Goal: Task Accomplishment & Management: Complete application form

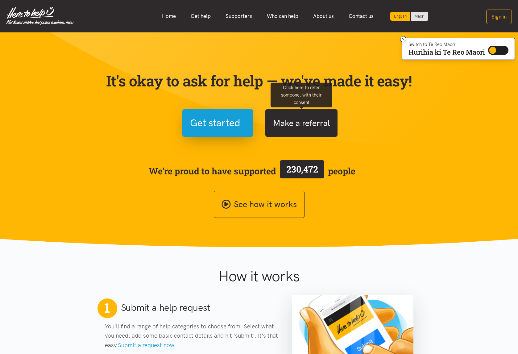
click at [285, 123] on button "Make a referral" at bounding box center [301, 122] width 72 height 27
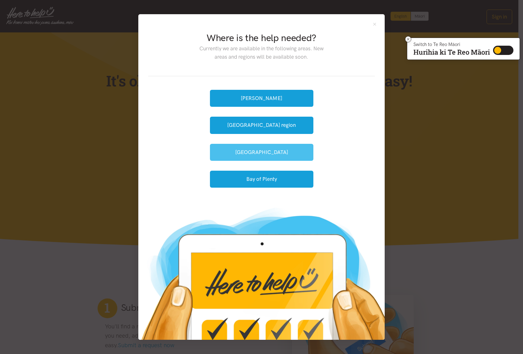
click at [262, 153] on button "[GEOGRAPHIC_DATA]" at bounding box center [261, 152] width 103 height 17
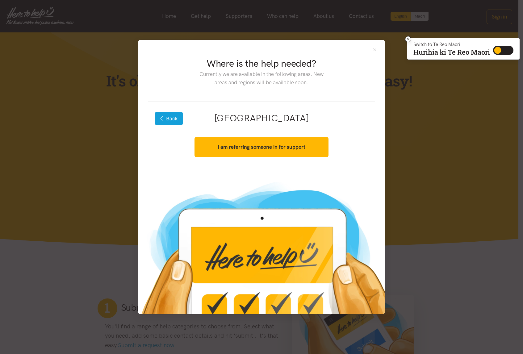
click at [182, 116] on button "Back" at bounding box center [169, 119] width 28 height 14
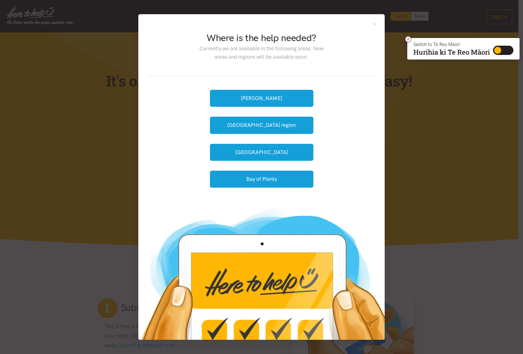
click at [424, 123] on div "Where is the help needed? Currently we are available in the following areas. Ne…" at bounding box center [261, 177] width 523 height 354
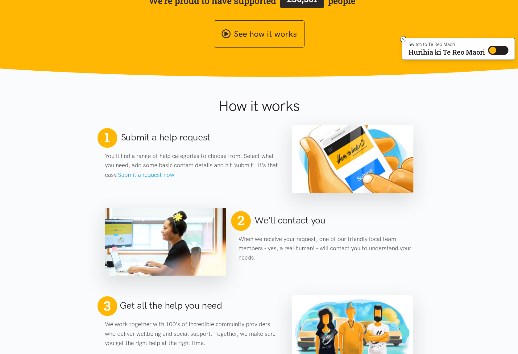
scroll to position [283, 0]
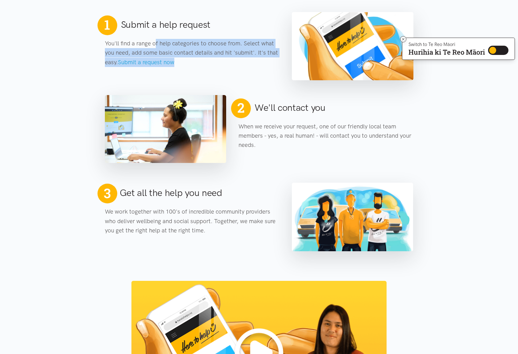
drag, startPoint x: 104, startPoint y: 45, endPoint x: 281, endPoint y: 61, distance: 178.2
click at [281, 61] on div "1 Submit a help request You'll find a range of help categories to choose from. …" at bounding box center [192, 45] width 187 height 61
click at [261, 71] on div "1 Submit a help request You'll find a range of help categories to choose from. …" at bounding box center [192, 45] width 187 height 61
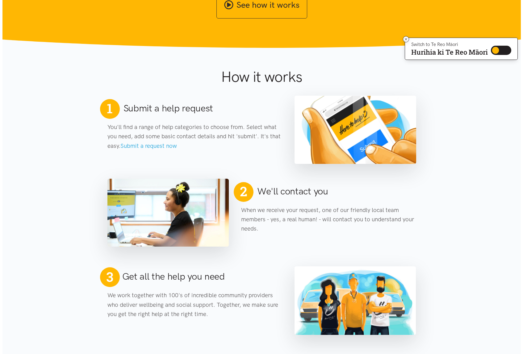
scroll to position [0, 0]
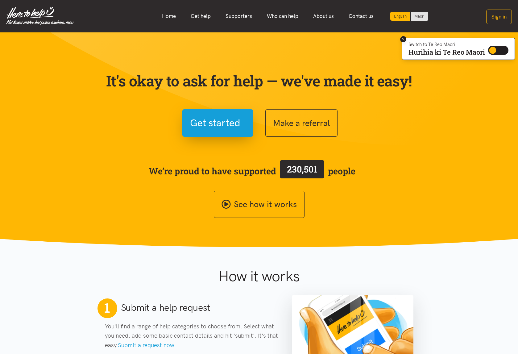
click at [402, 38] on icon at bounding box center [403, 39] width 2 height 2
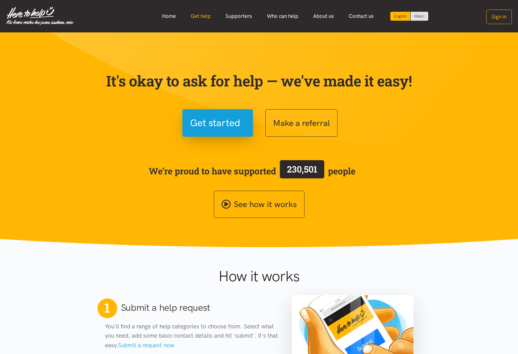
click at [197, 15] on link "Get help" at bounding box center [200, 16] width 35 height 13
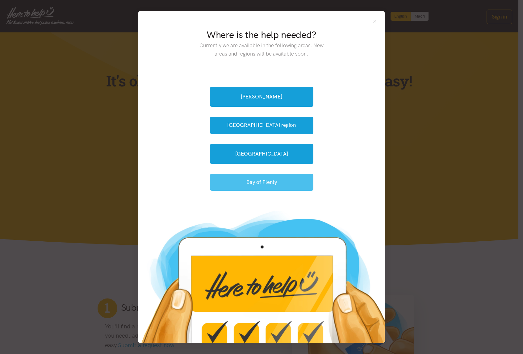
click at [252, 181] on button "Bay of Plenty" at bounding box center [261, 182] width 103 height 17
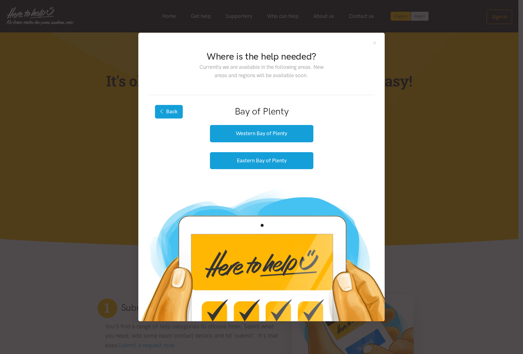
click at [168, 113] on button "Back" at bounding box center [169, 112] width 28 height 14
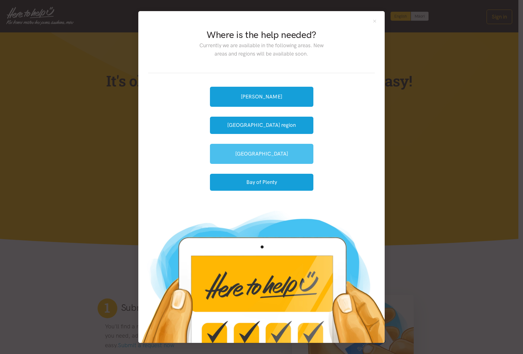
click at [264, 155] on link "[GEOGRAPHIC_DATA]" at bounding box center [261, 154] width 103 height 20
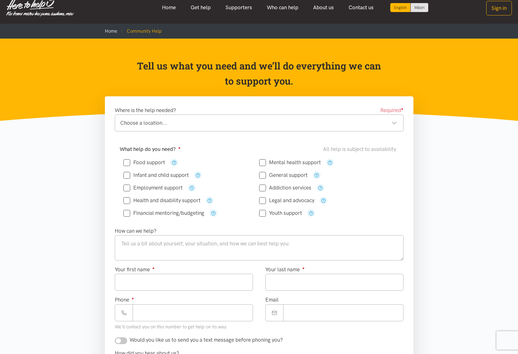
scroll to position [17, 0]
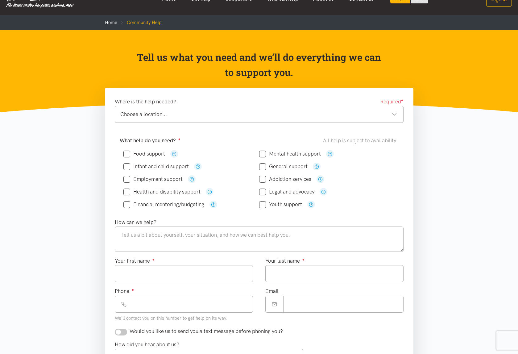
click at [261, 207] on icon at bounding box center [262, 204] width 7 height 7
click at [262, 203] on input "Youth support" at bounding box center [280, 204] width 43 height 5
checkbox input "true"
click at [310, 204] on icon "button" at bounding box center [311, 204] width 5 height 5
click at [355, 117] on div "Choose a location..." at bounding box center [258, 114] width 277 height 8
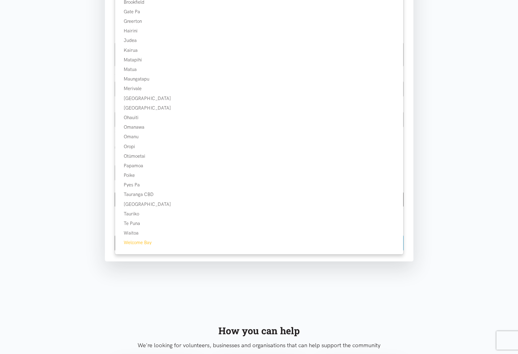
scroll to position [240, 0]
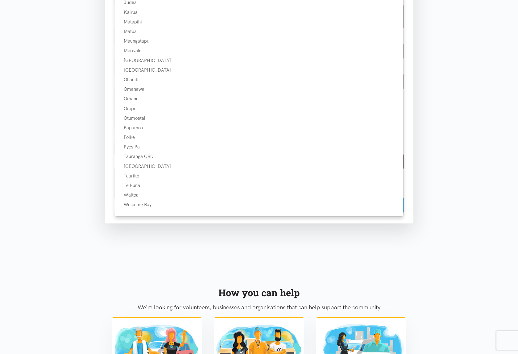
click at [79, 191] on section "Where is the help needed? Required ● Choose a location... Choose a location... …" at bounding box center [259, 64] width 518 height 398
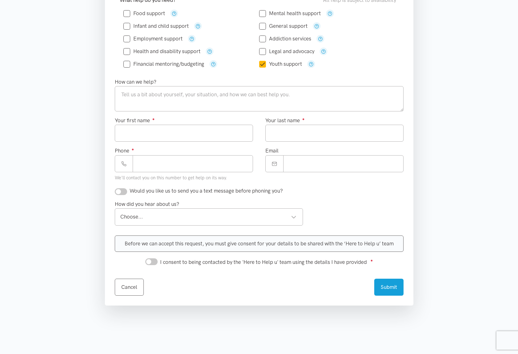
scroll to position [0, 0]
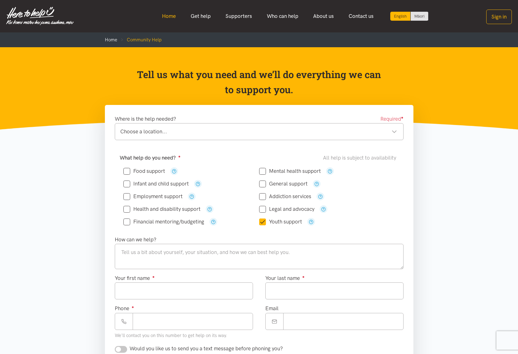
click at [178, 16] on link "Home" at bounding box center [169, 16] width 29 height 13
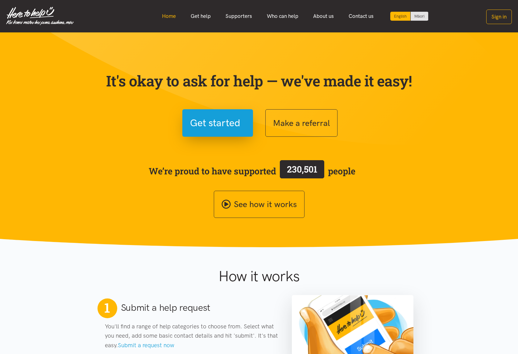
click at [173, 16] on link "Home" at bounding box center [169, 16] width 29 height 13
